Goal: Transaction & Acquisition: Purchase product/service

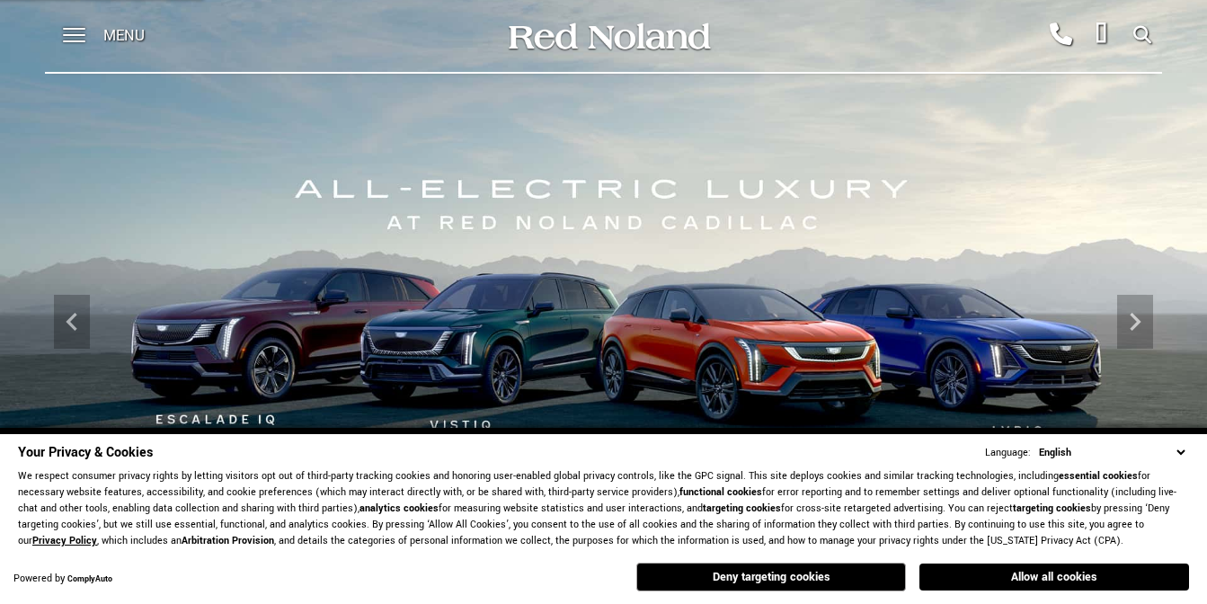
click at [1180, 448] on select "English Spanish / Español English / United Kingdom Korean / 한국어 Vietnamese / Ti…" at bounding box center [1111, 452] width 155 height 17
click at [946, 369] on img at bounding box center [602, 321] width 1207 height 678
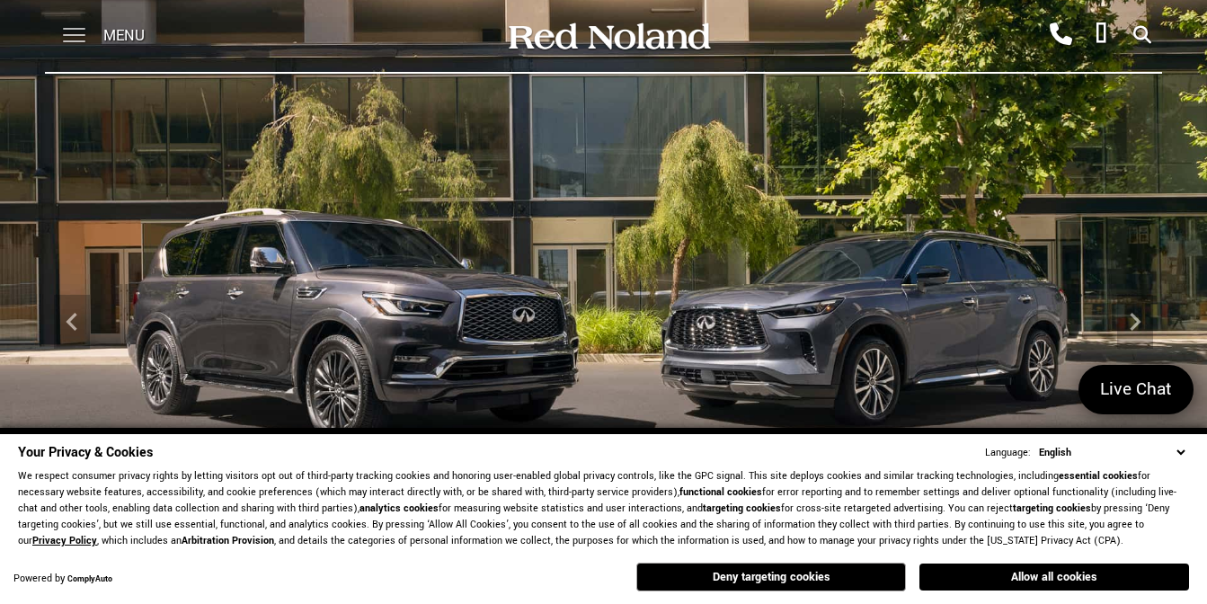
click at [81, 30] on span at bounding box center [74, 29] width 22 height 2
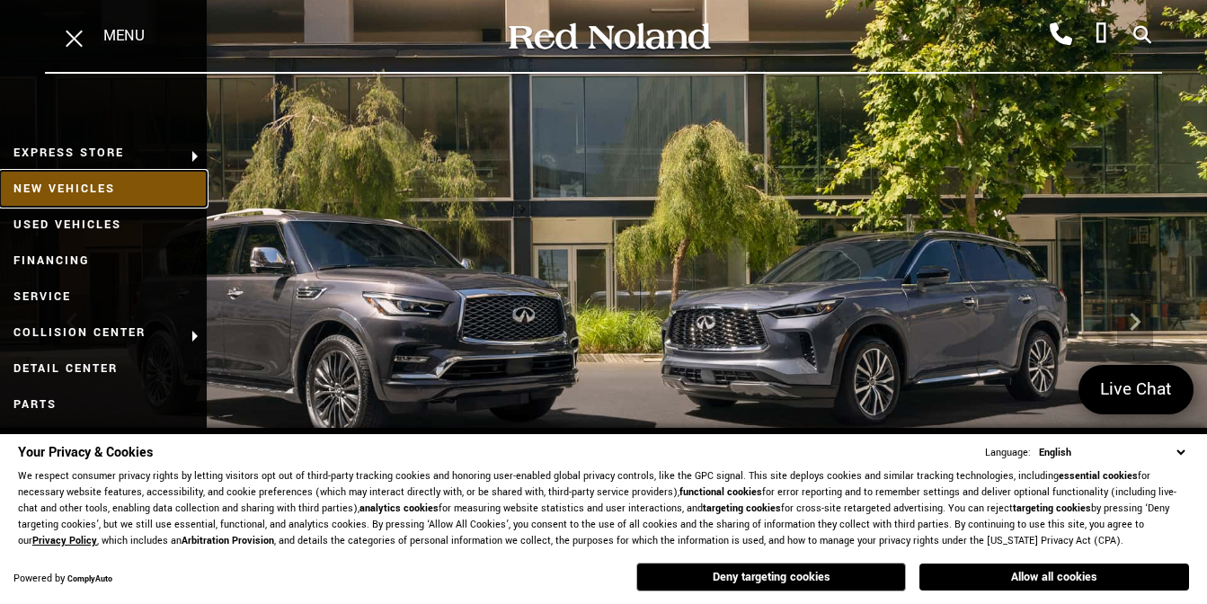
click at [93, 196] on link "New Vehicles" at bounding box center [103, 189] width 207 height 36
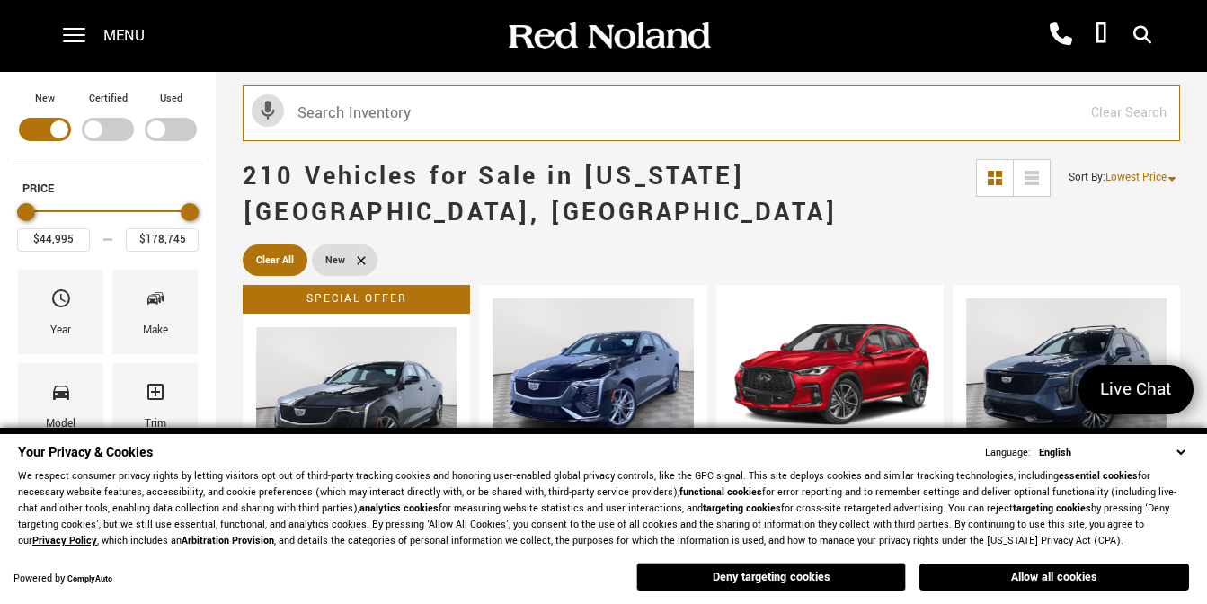
click at [571, 96] on input "text" at bounding box center [711, 113] width 937 height 56
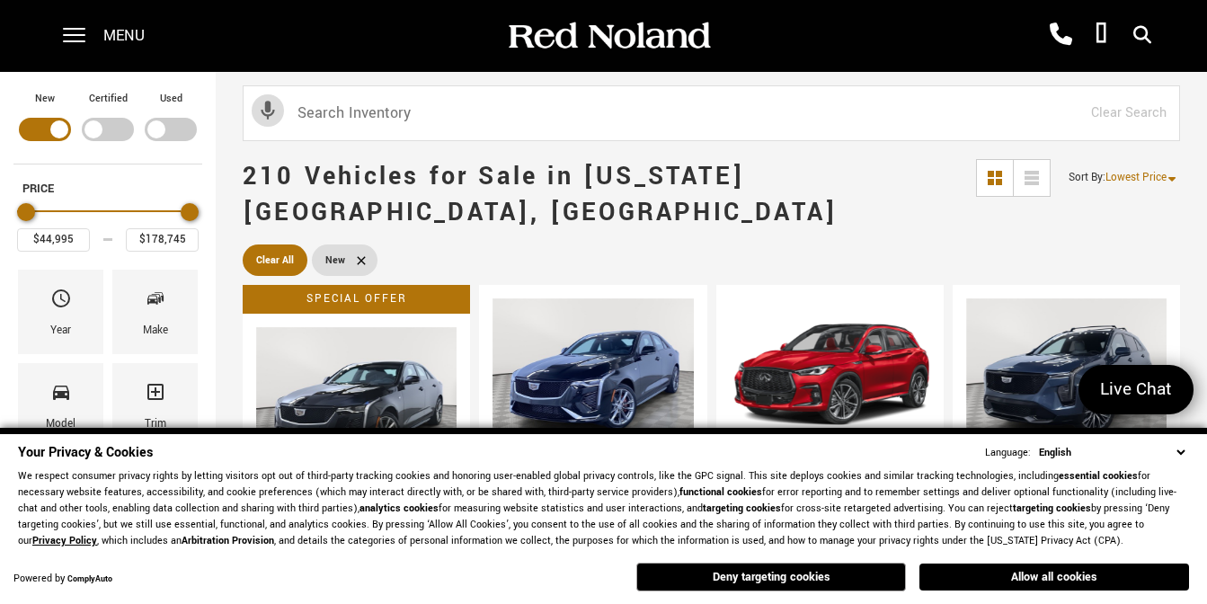
click at [347, 244] on link "New" at bounding box center [345, 259] width 66 height 31
type input "$6,678"
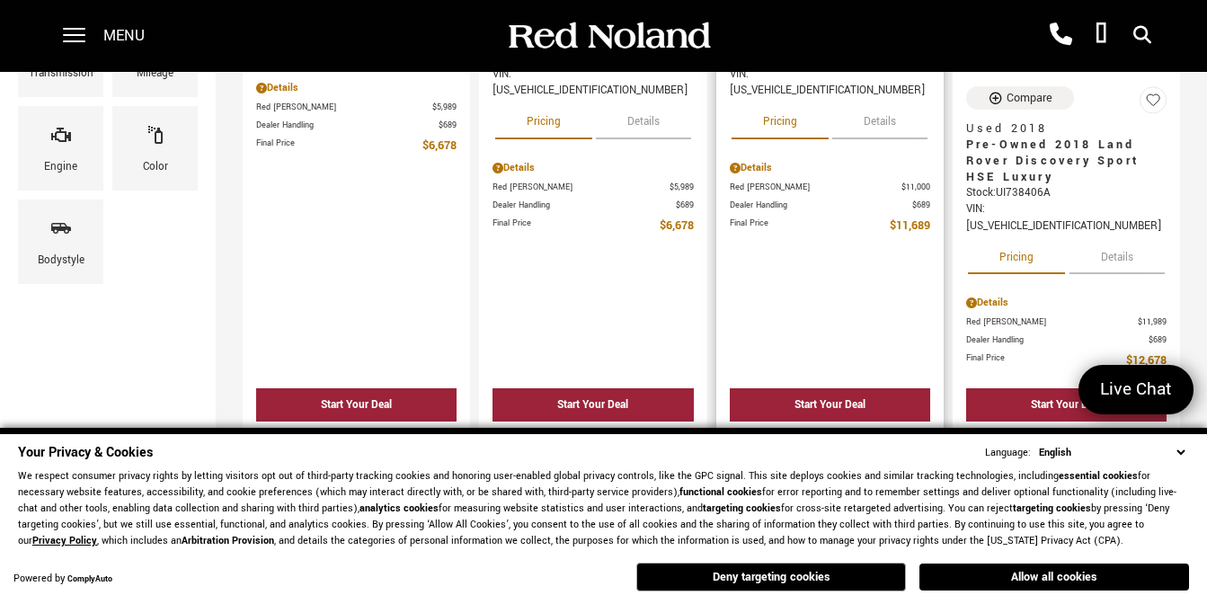
scroll to position [539, 0]
